Goal: Information Seeking & Learning: Learn about a topic

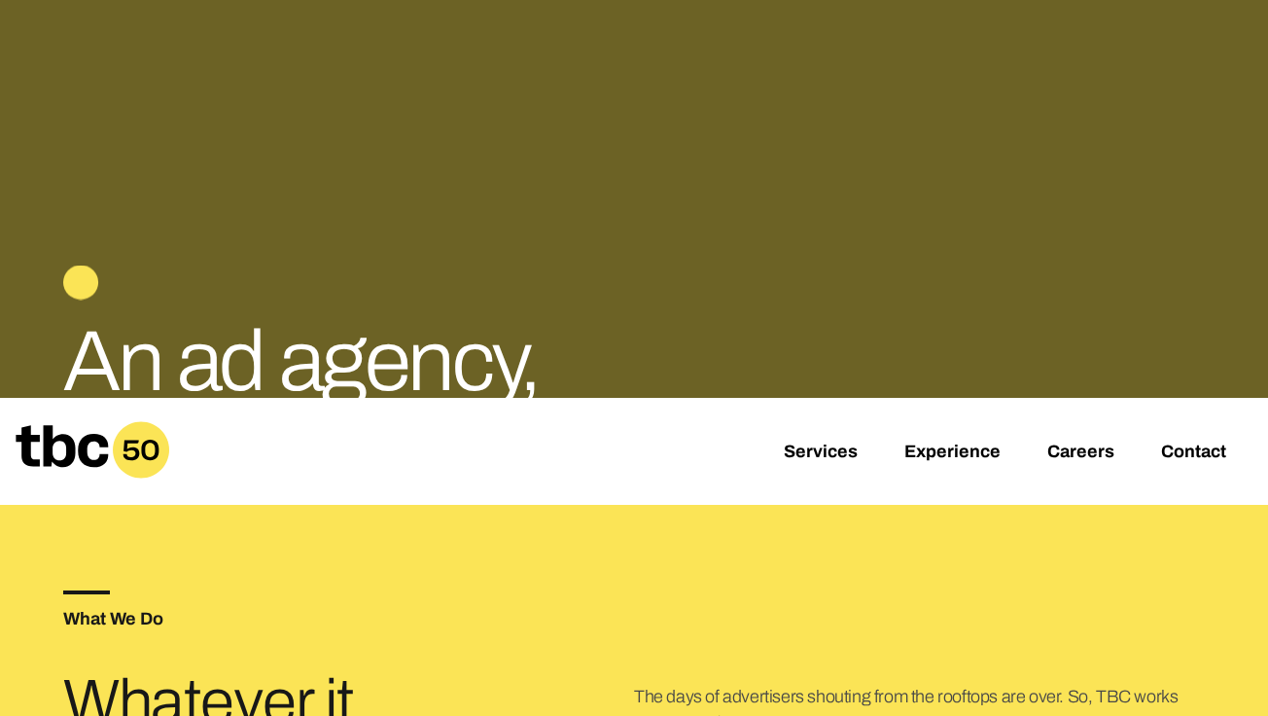
scroll to position [235, 0]
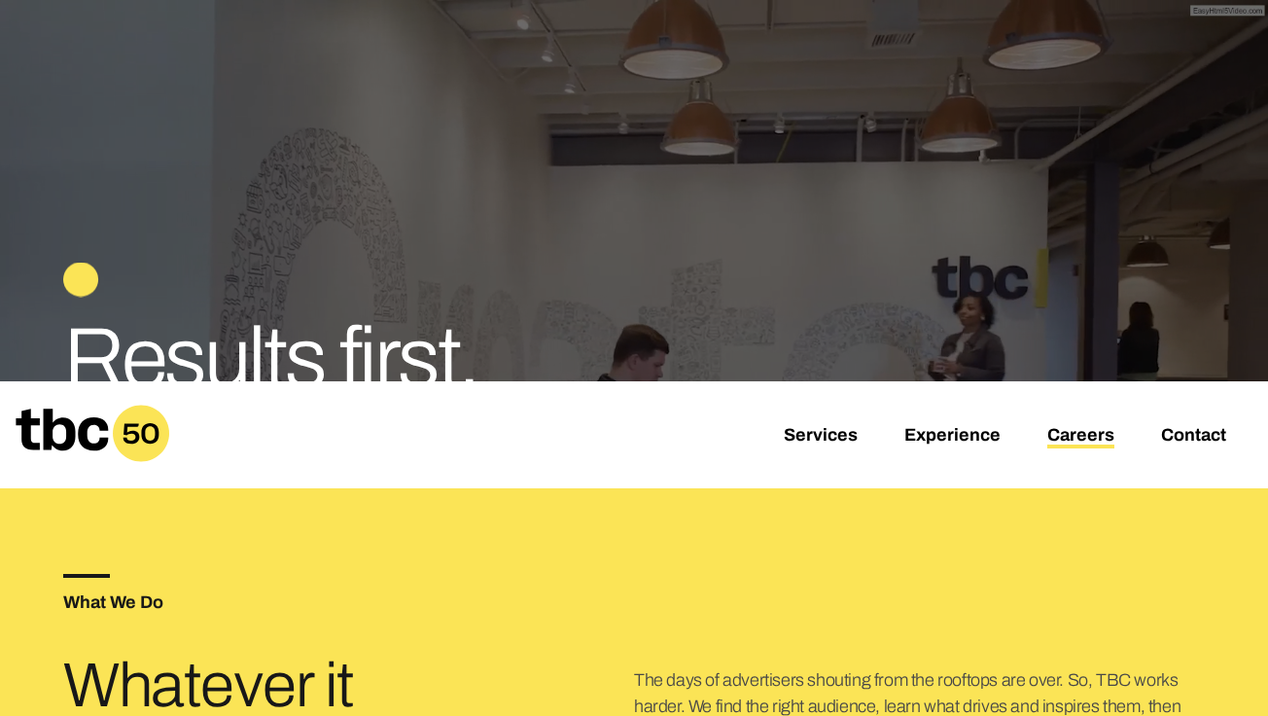
click at [1072, 434] on link "Careers" at bounding box center [1080, 436] width 67 height 23
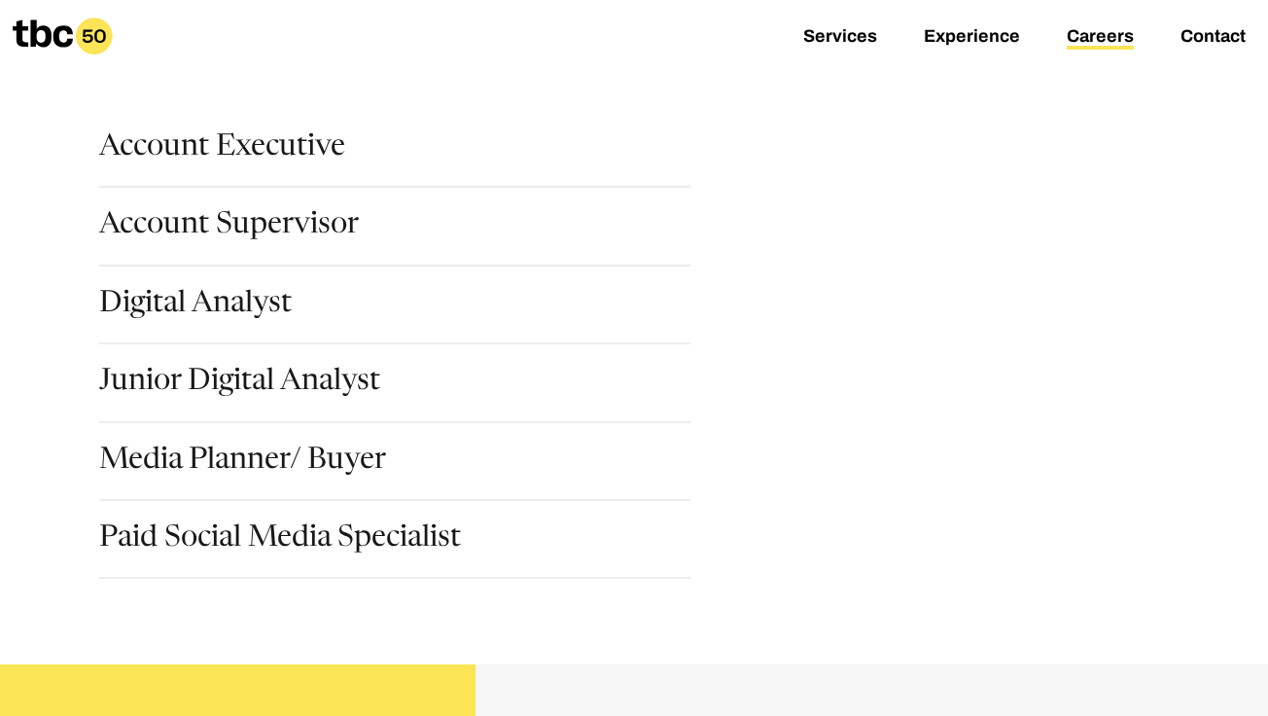
scroll to position [281, 0]
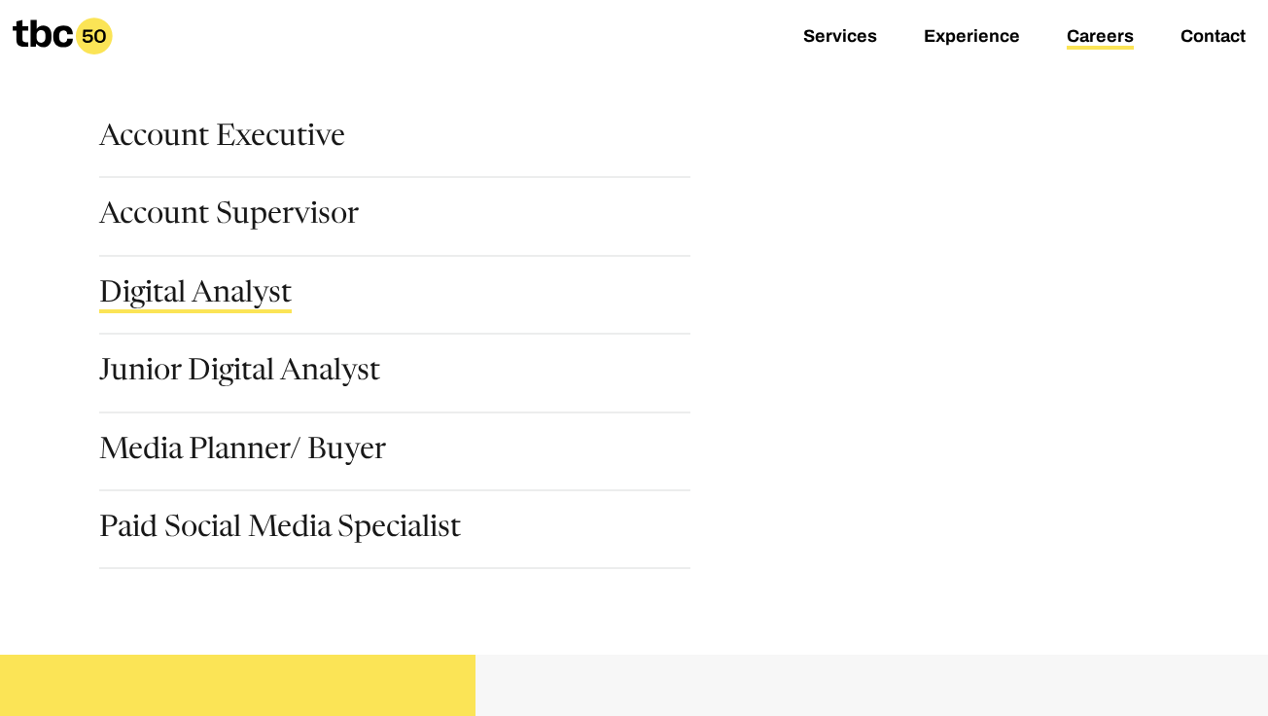
click at [270, 306] on link "Digital Analyst" at bounding box center [195, 296] width 192 height 33
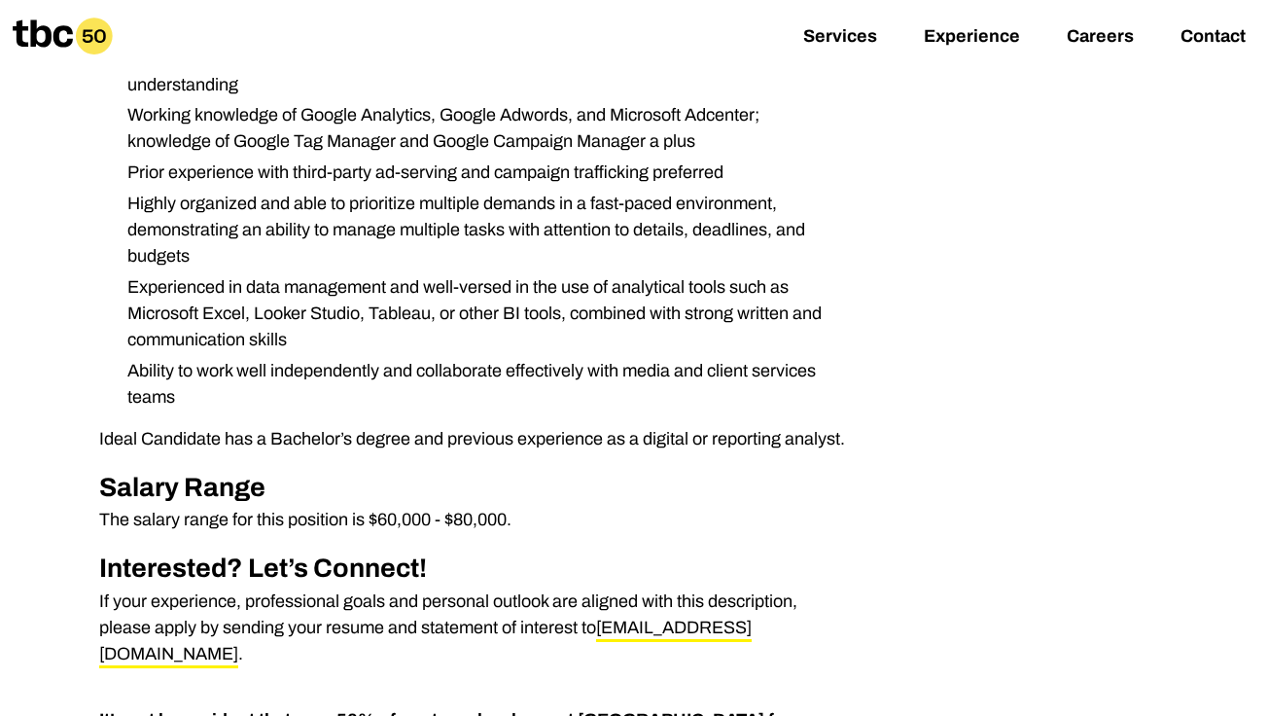
scroll to position [716, 0]
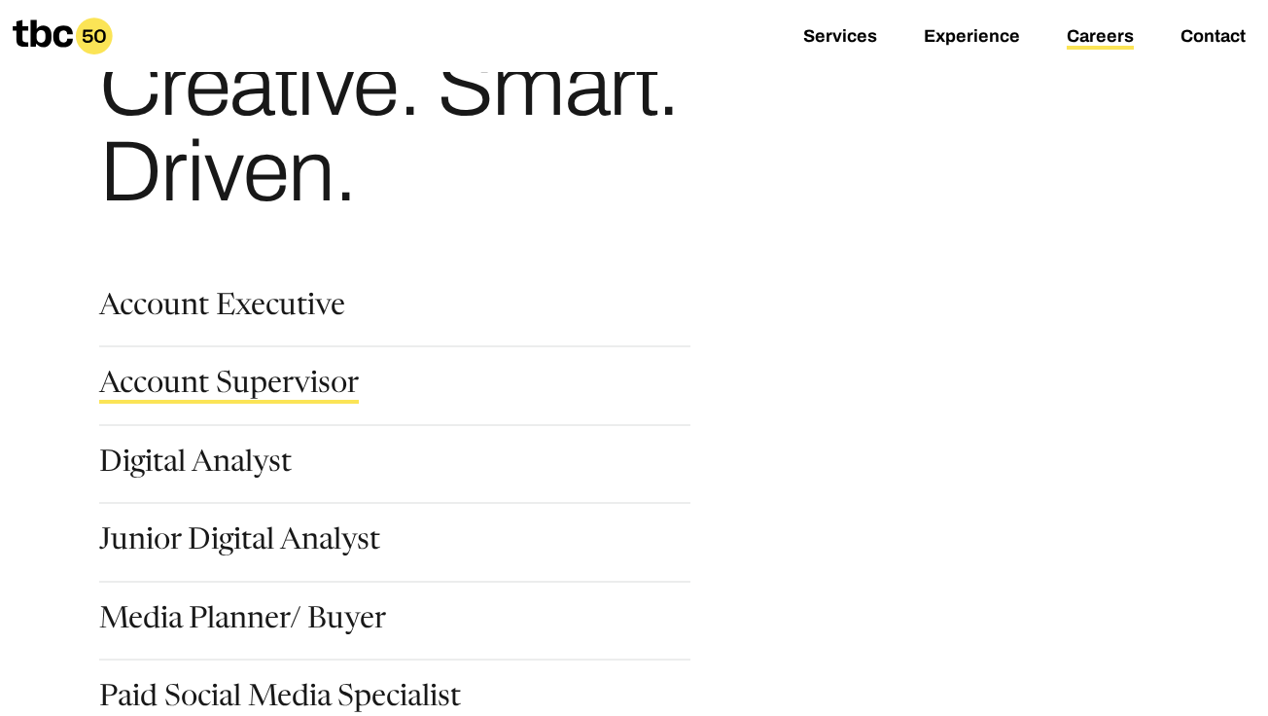
scroll to position [262, 0]
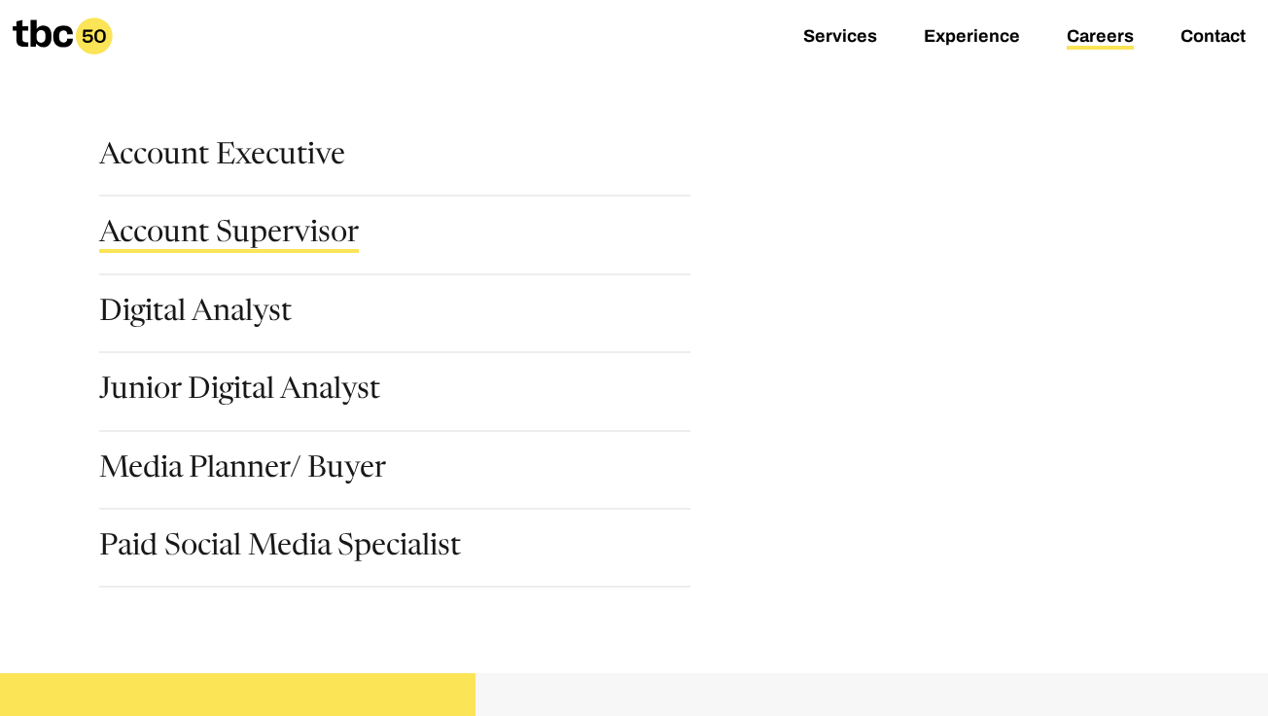
click at [253, 237] on link "Account Supervisor" at bounding box center [229, 236] width 260 height 33
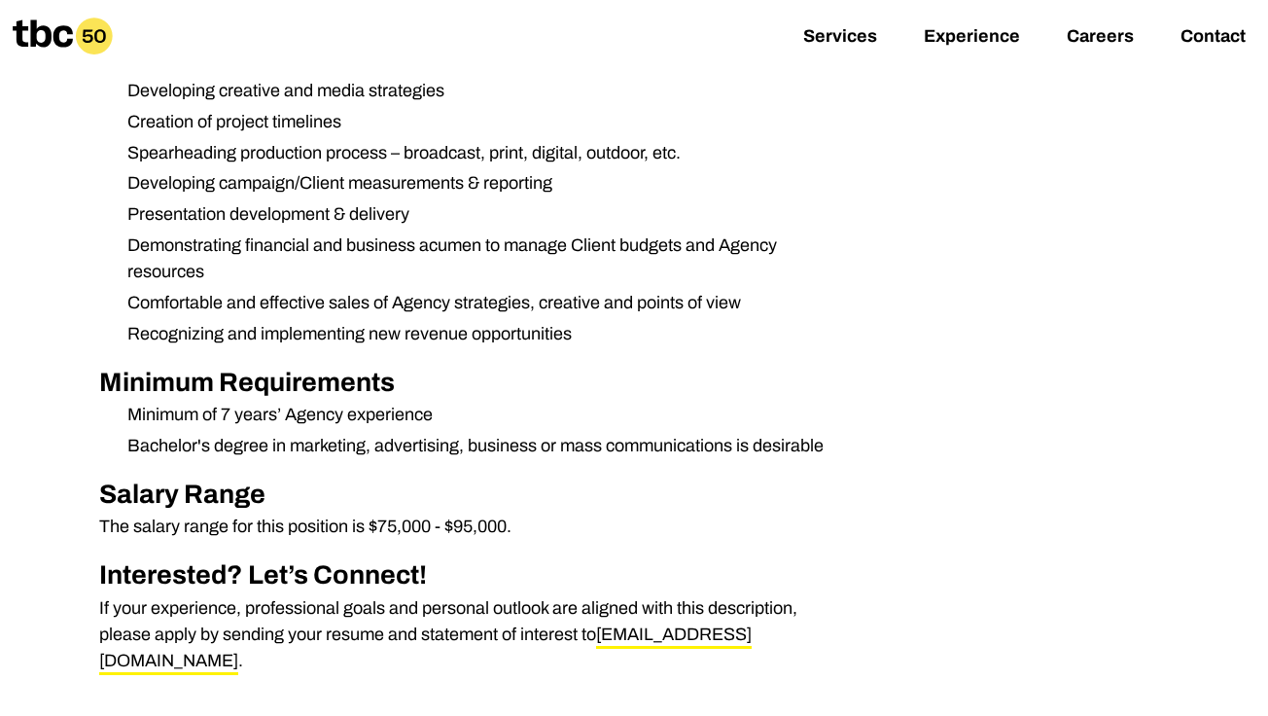
scroll to position [738, 0]
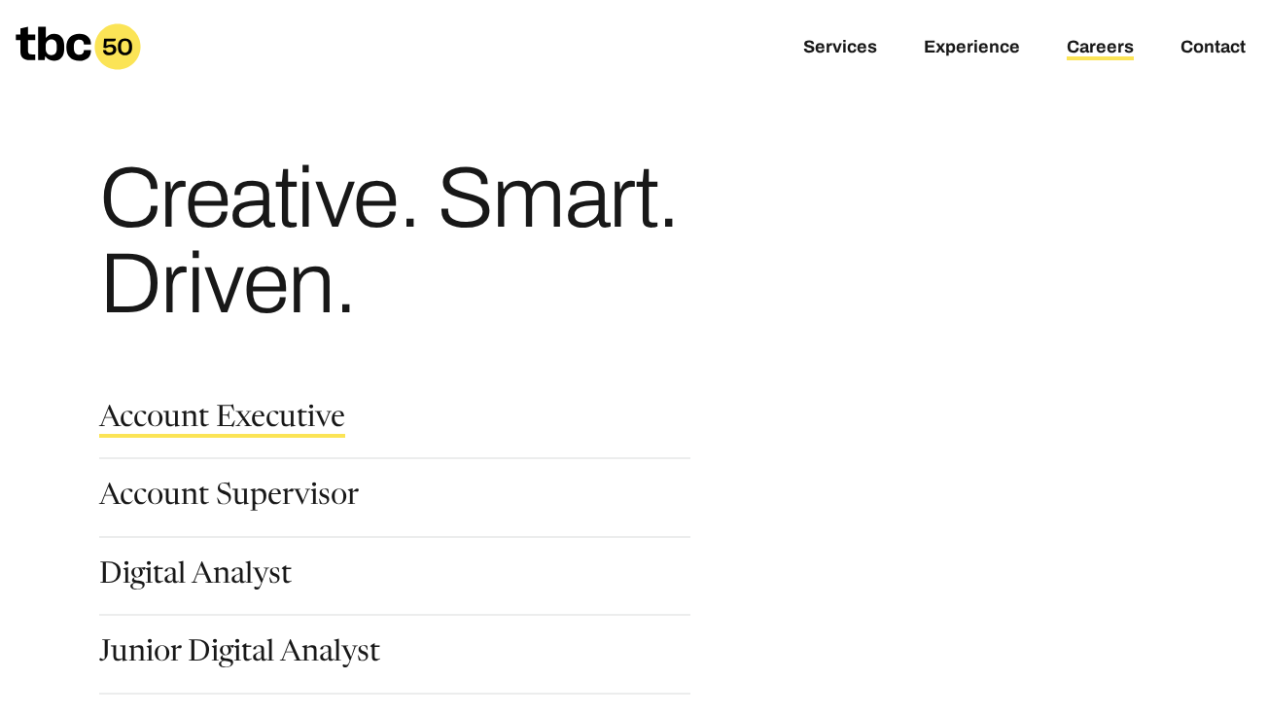
click at [251, 422] on link "Account Executive" at bounding box center [222, 420] width 246 height 33
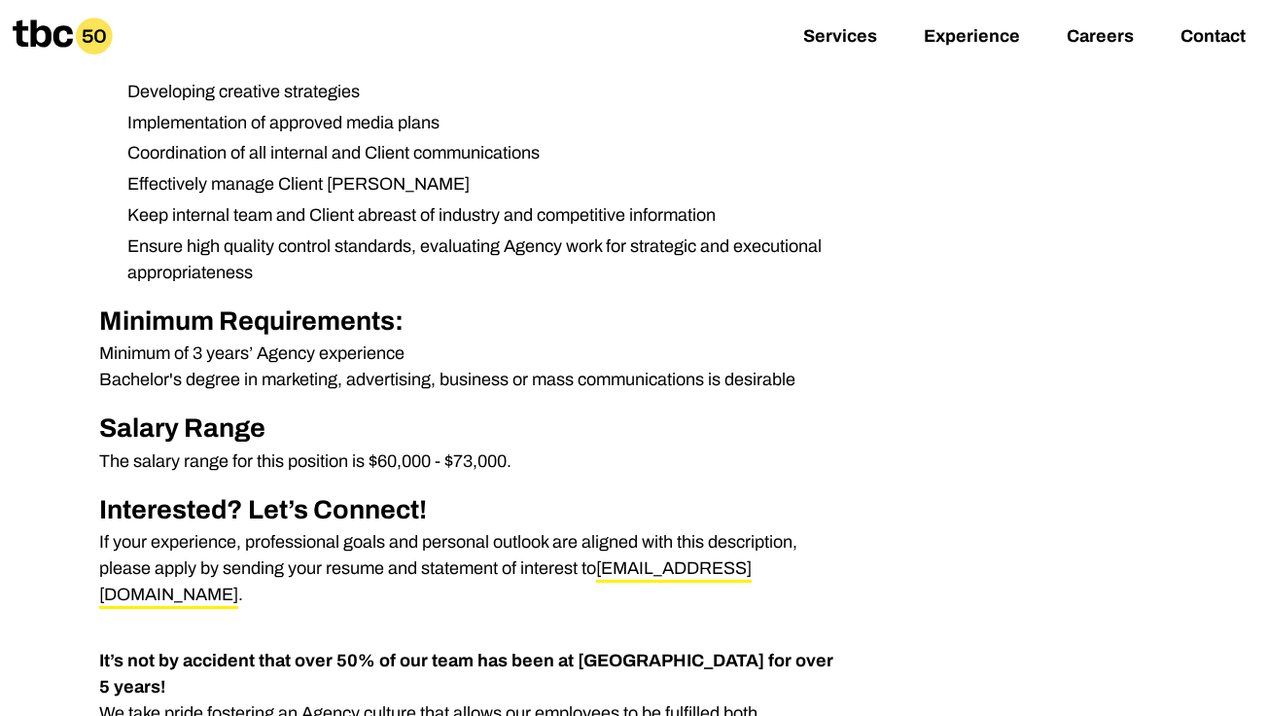
scroll to position [850, 0]
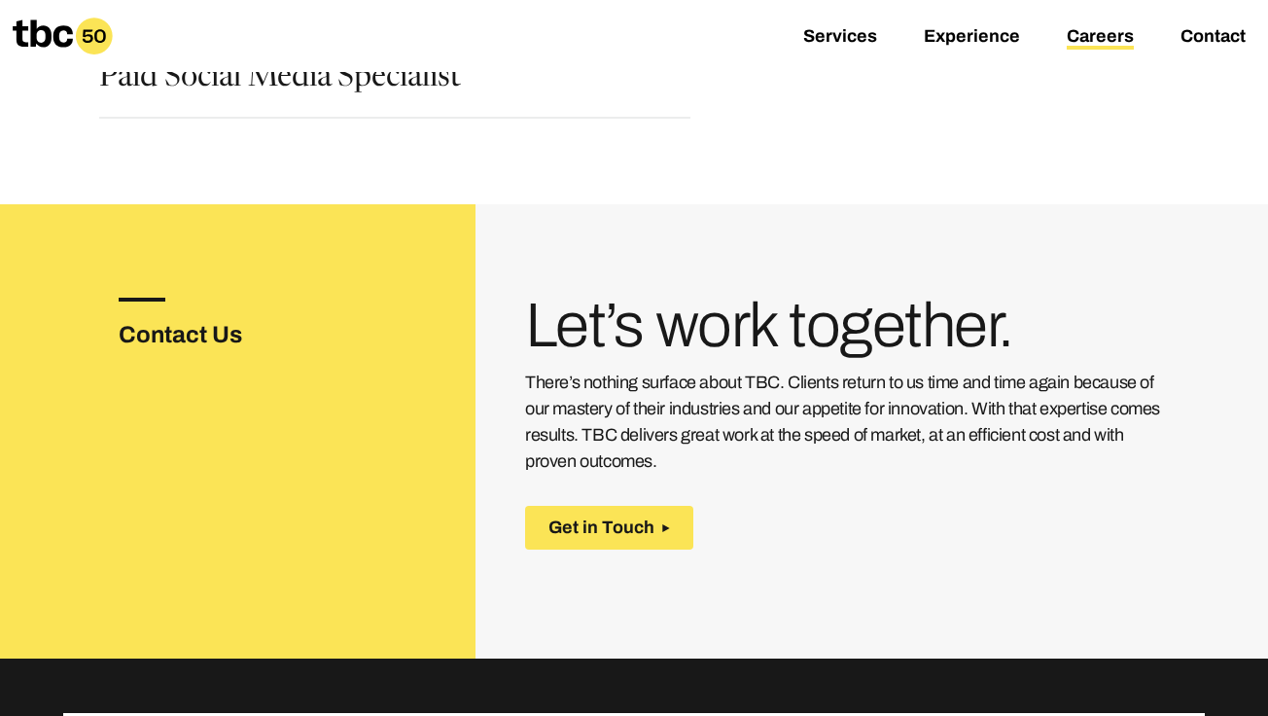
scroll to position [1072, 0]
